Goal: Information Seeking & Learning: Learn about a topic

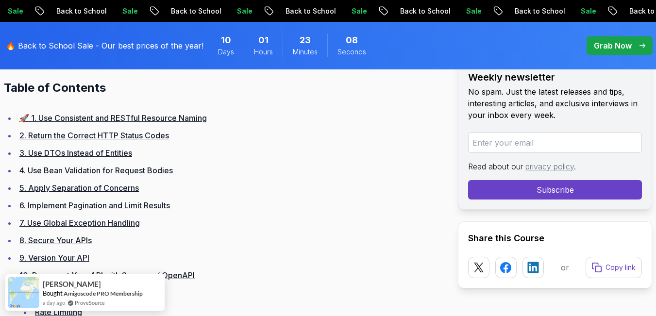
click at [128, 174] on link "4. Use Bean Validation for Request Bodies" at bounding box center [95, 171] width 153 height 10
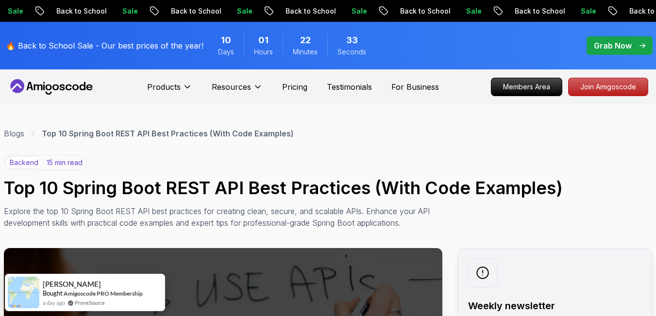
drag, startPoint x: 530, startPoint y: 286, endPoint x: 419, endPoint y: 14, distance: 294.0
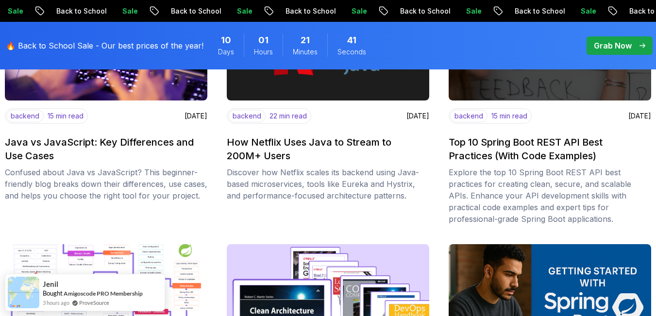
scroll to position [1068, 0]
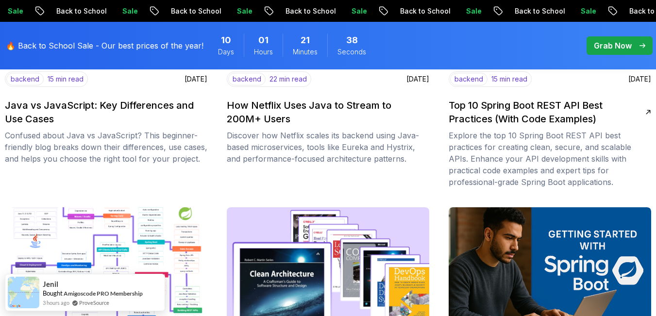
click at [457, 87] on body "Sale Back to School Sale Back to School Sale Back to School Sale Back to School…" at bounding box center [328, 67] width 656 height 2270
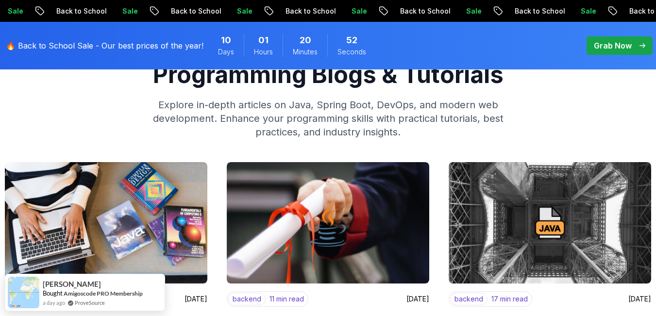
scroll to position [0, 0]
